Goal: Find specific page/section: Find specific page/section

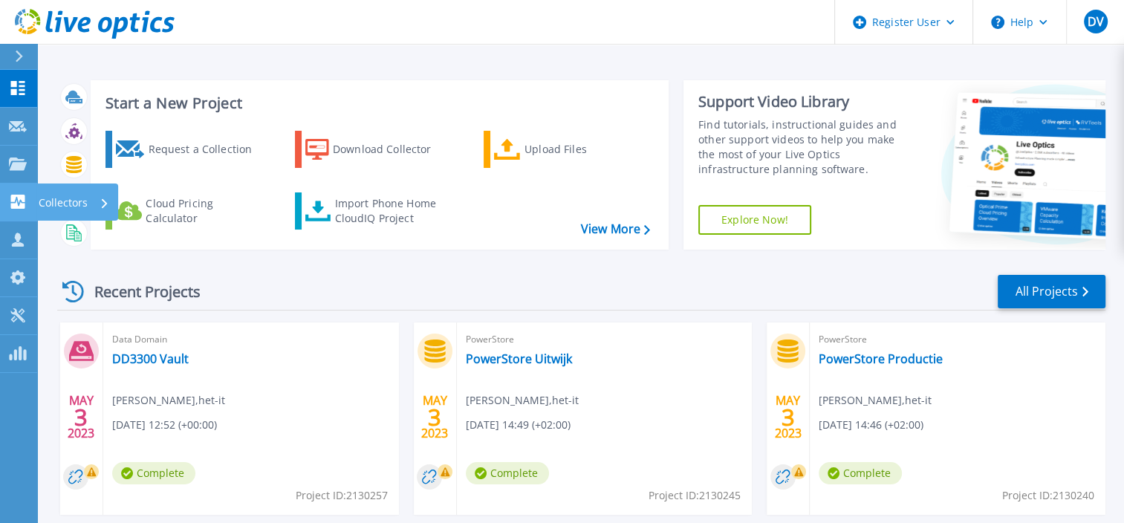
click at [16, 192] on link "Collectors Collectors" at bounding box center [18, 202] width 37 height 38
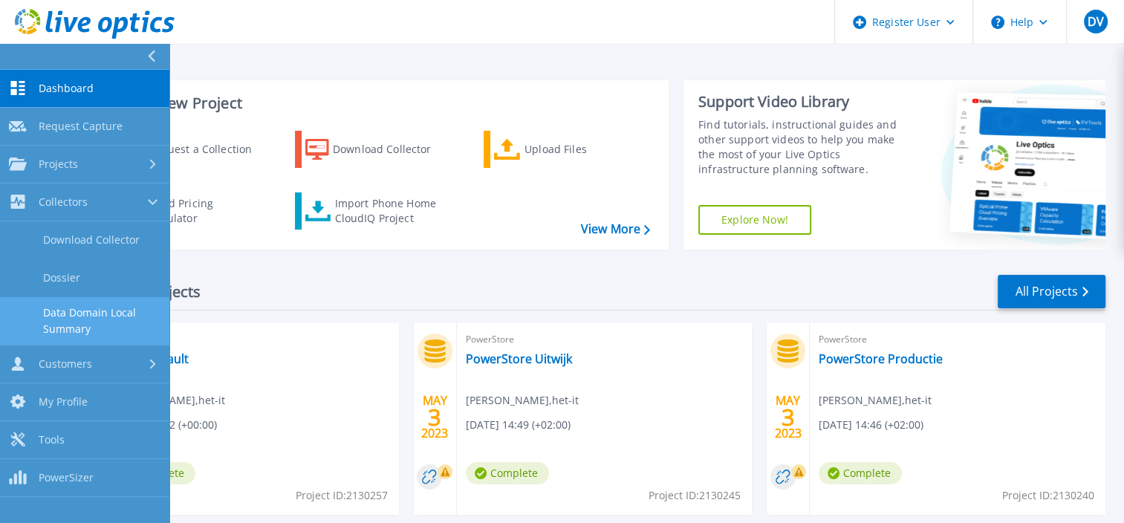
click at [57, 325] on link "Data Domain Local Summary" at bounding box center [84, 321] width 169 height 48
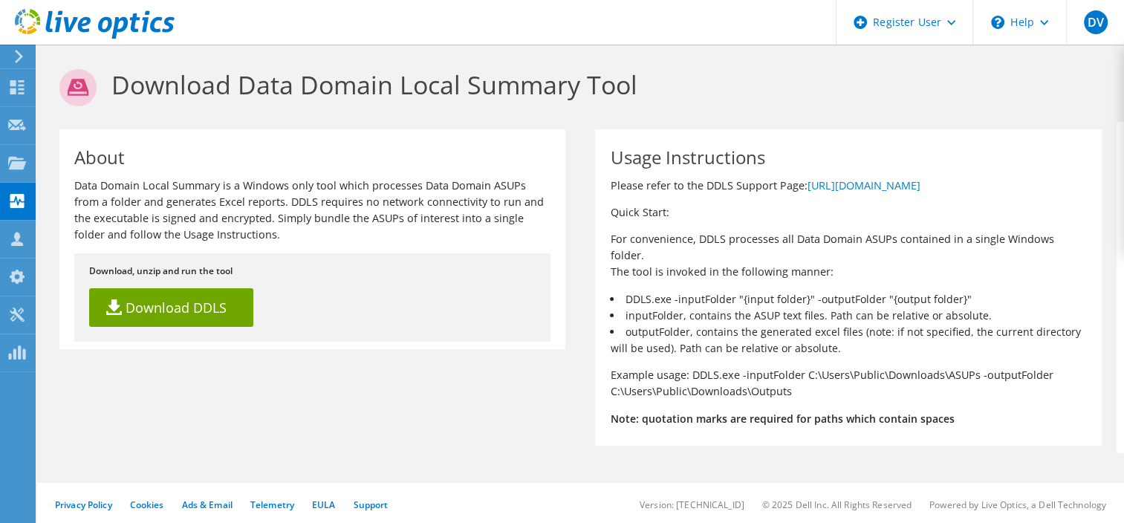
click at [23, 59] on icon at bounding box center [18, 56] width 11 height 13
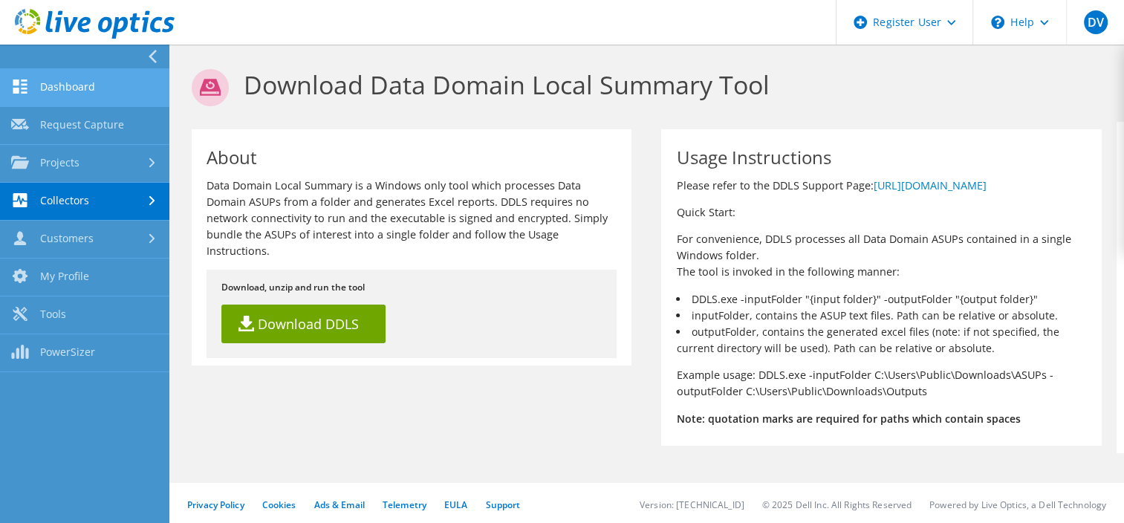
click at [42, 87] on link "Dashboard" at bounding box center [84, 88] width 169 height 38
